Goal: Browse casually

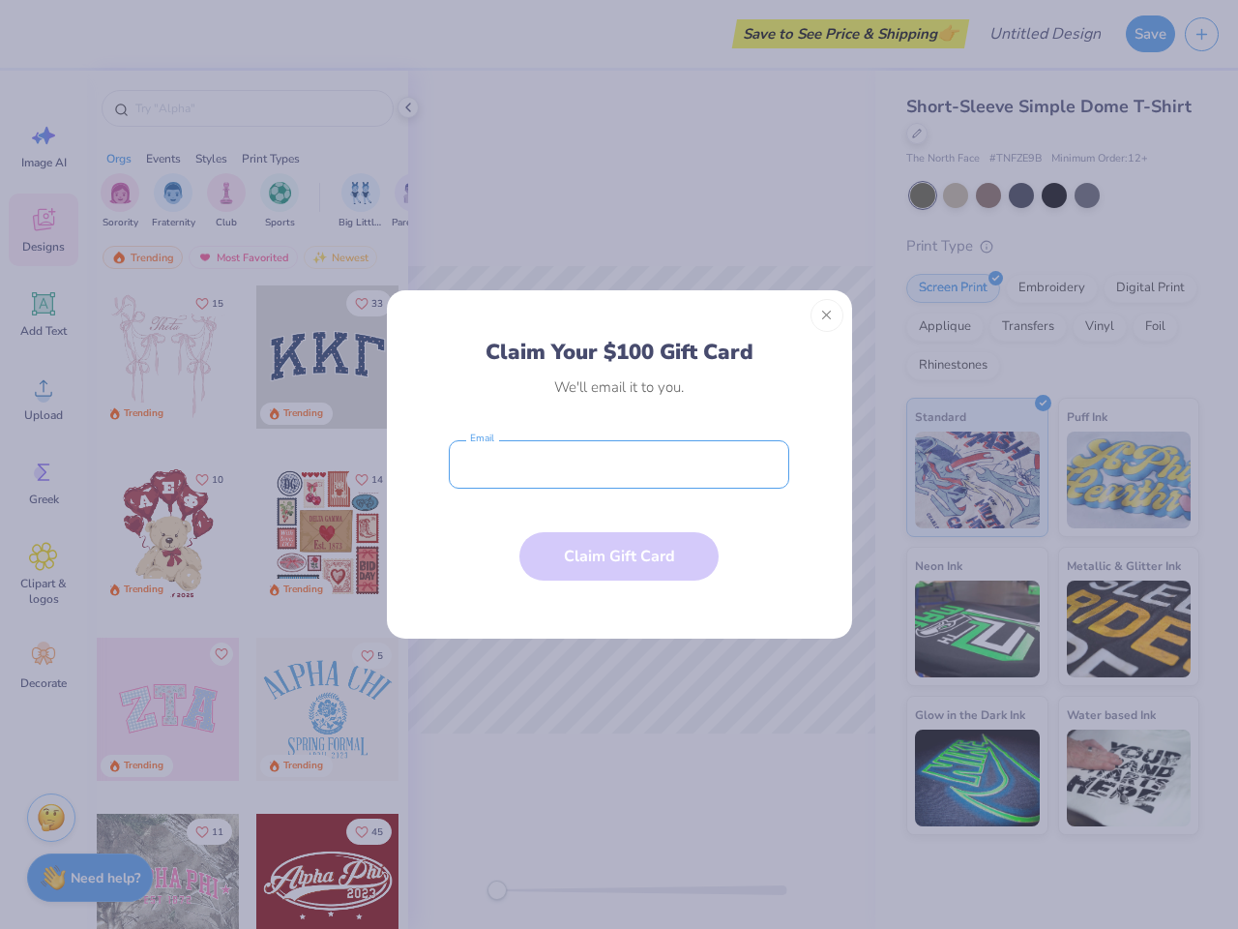
click at [619, 464] on input "email" at bounding box center [619, 464] width 341 height 48
click at [827, 315] on button "Close" at bounding box center [827, 315] width 33 height 33
